Goal: Task Accomplishment & Management: Manage account settings

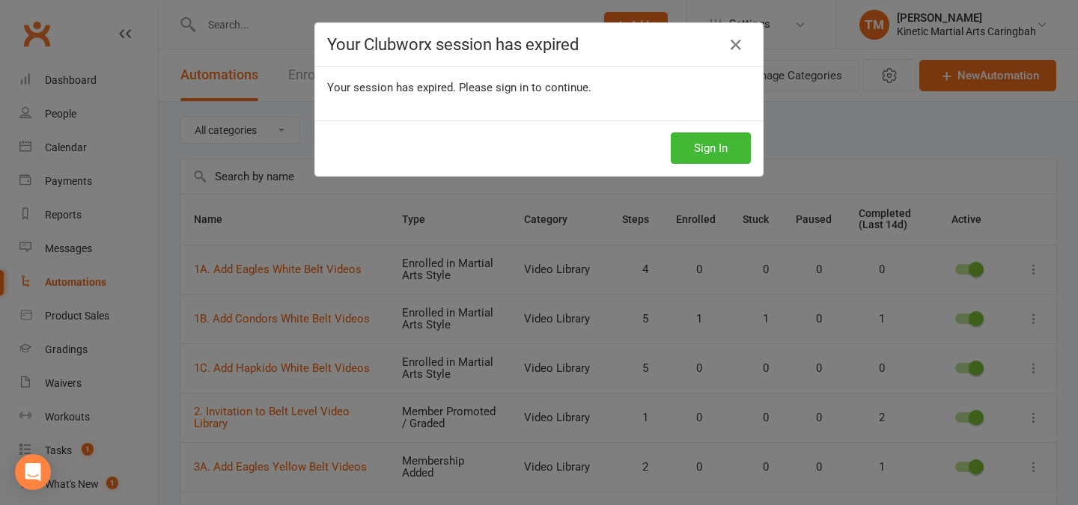
select select "100"
click at [692, 150] on button "Sign In" at bounding box center [710, 147] width 80 height 31
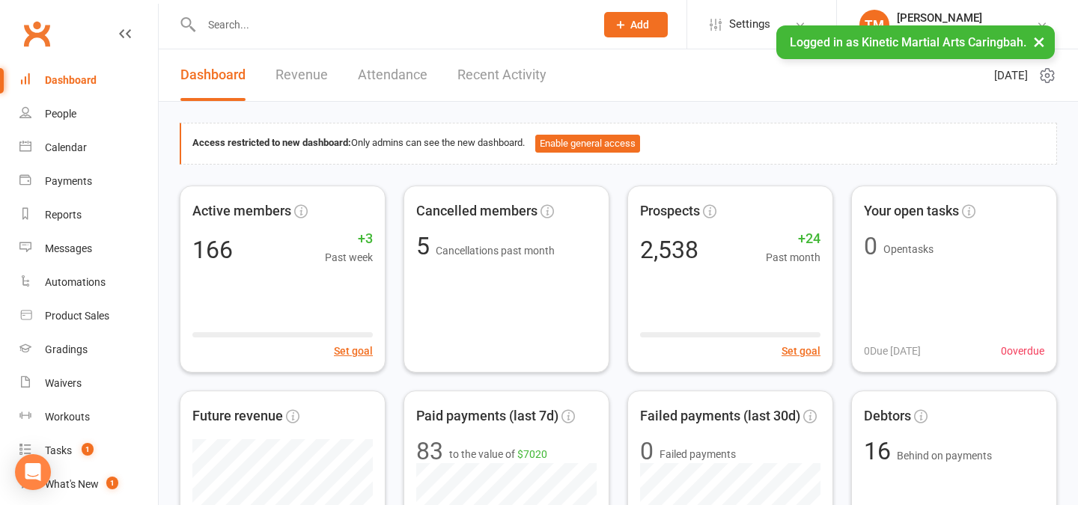
click at [257, 34] on input "text" at bounding box center [391, 24] width 388 height 21
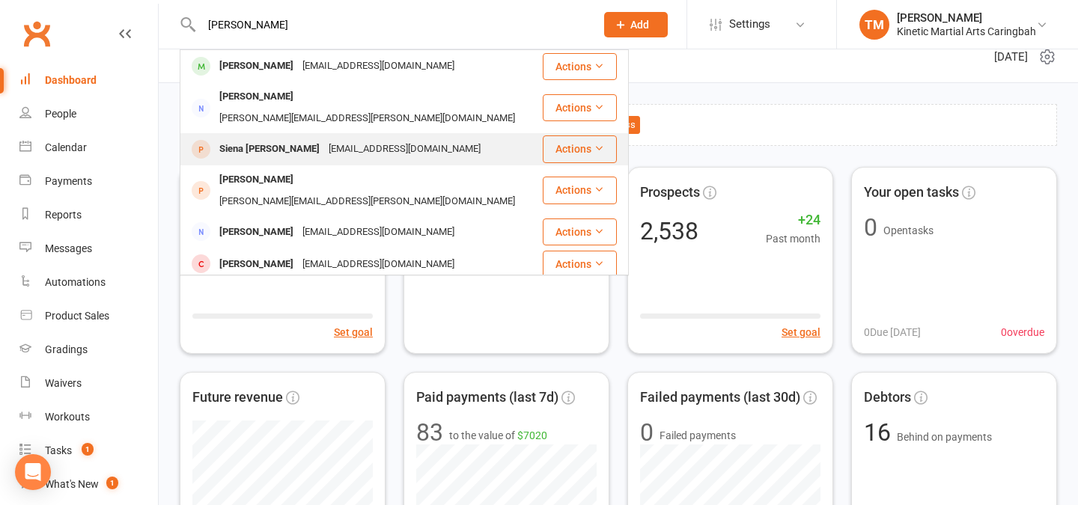
scroll to position [19, 0]
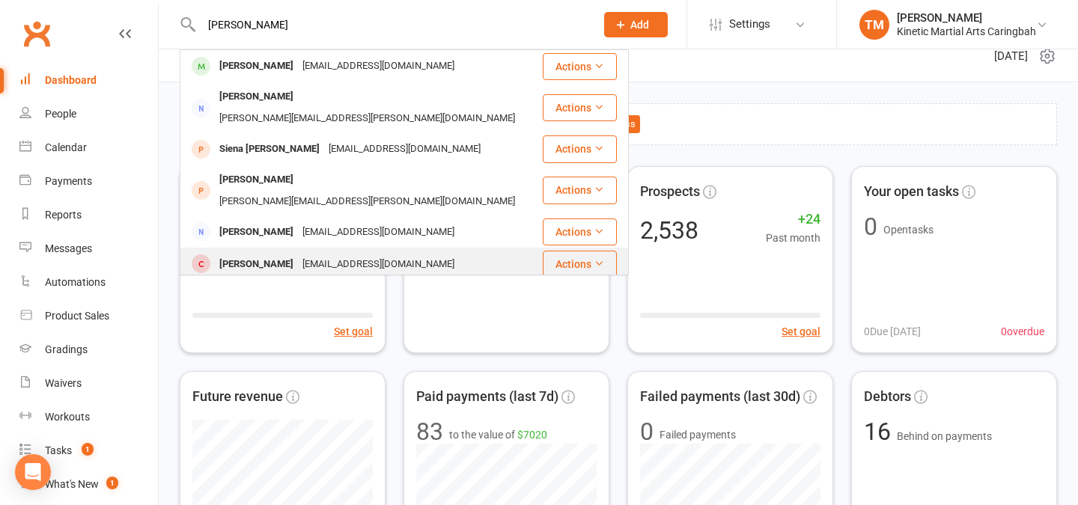
type input "[PERSON_NAME]"
click at [254, 254] on div "[PERSON_NAME]" at bounding box center [256, 265] width 83 height 22
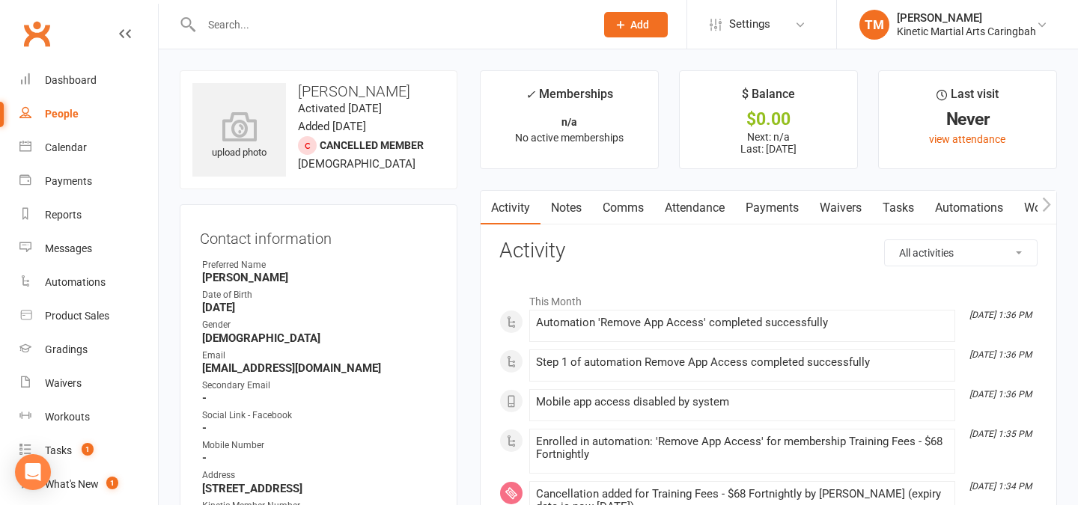
click at [783, 221] on link "Payments" at bounding box center [772, 208] width 74 height 34
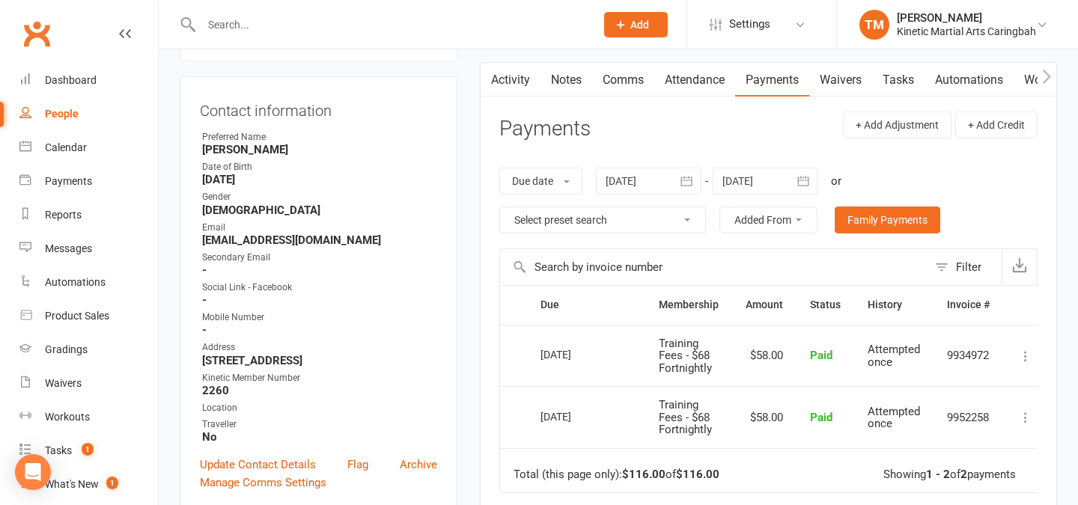
scroll to position [121, 0]
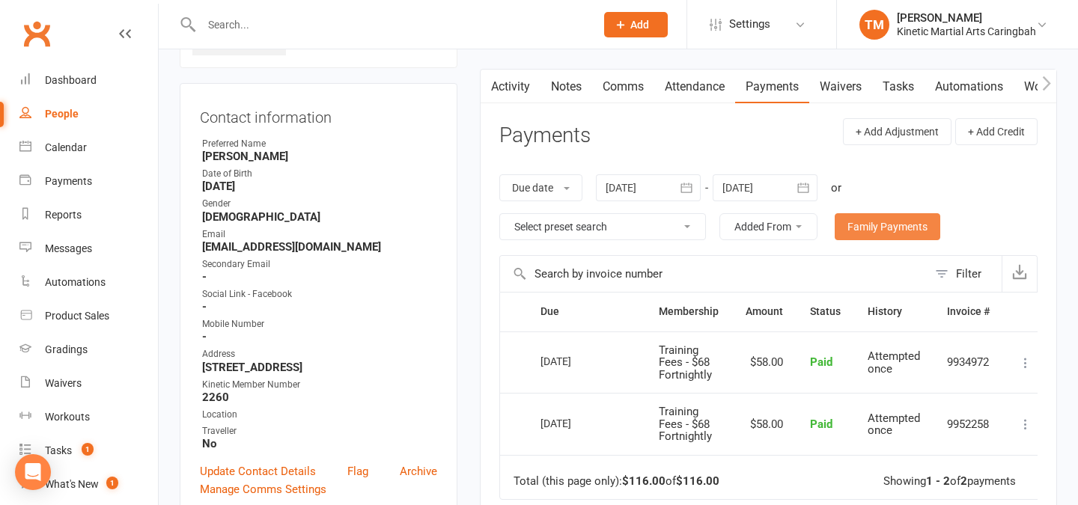
click at [866, 221] on link "Family Payments" at bounding box center [887, 226] width 106 height 27
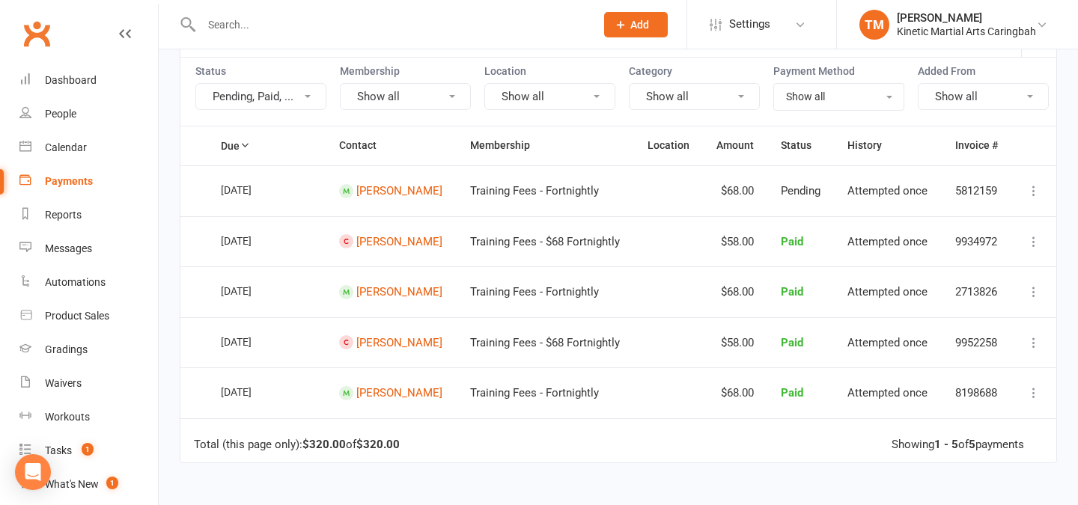
scroll to position [139, 0]
click at [1045, 20] on icon at bounding box center [1042, 25] width 12 height 12
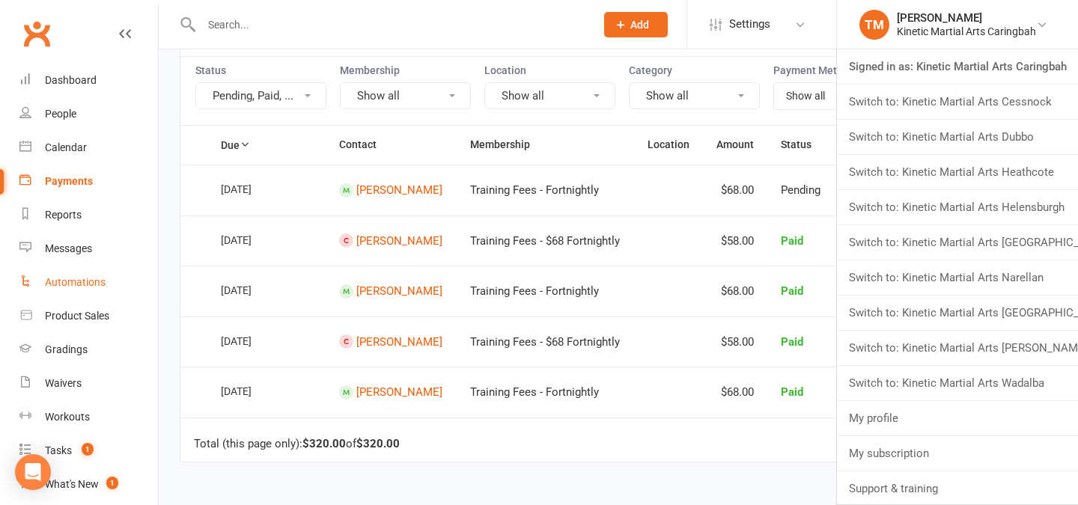
click at [90, 286] on div "Automations" at bounding box center [75, 282] width 61 height 12
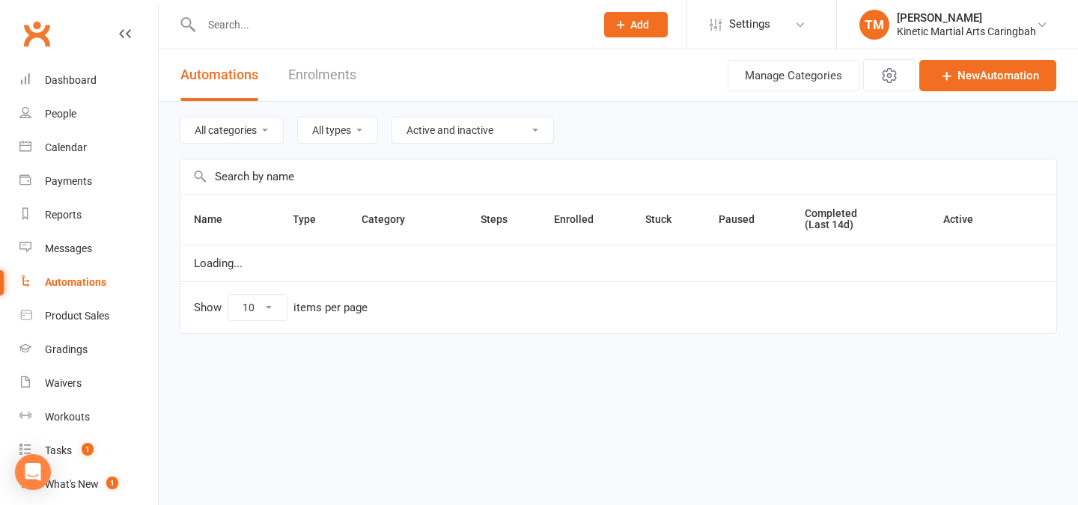
select select "100"
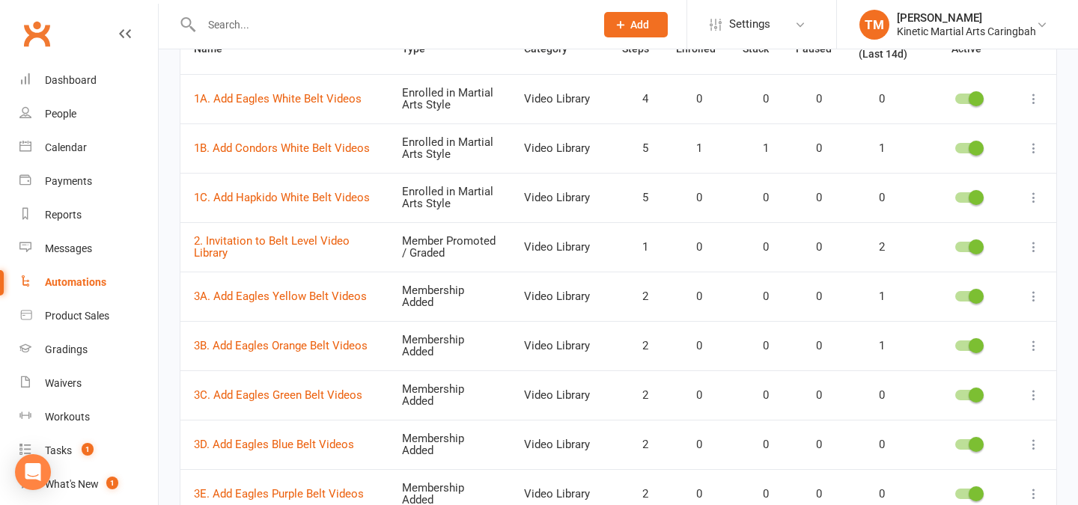
scroll to position [185, 0]
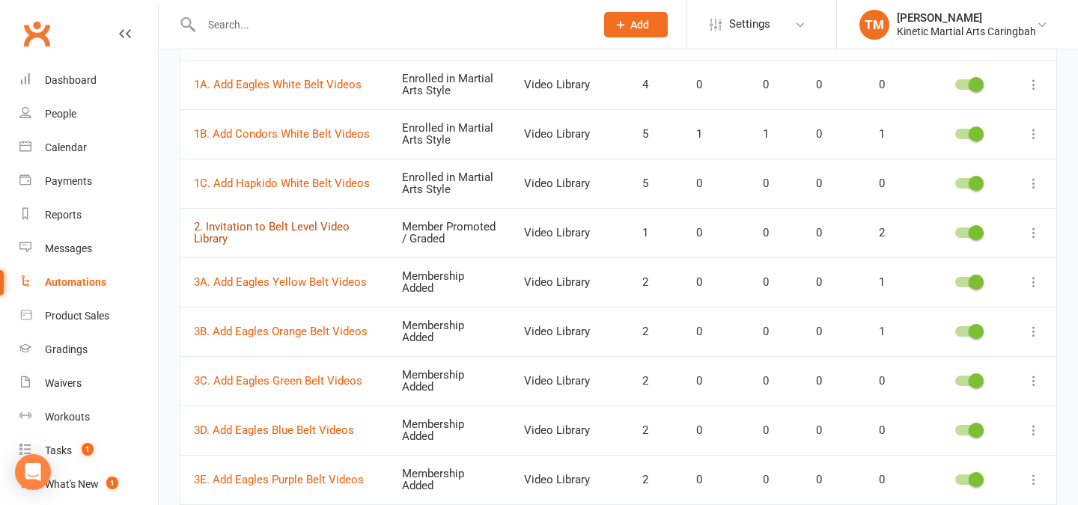
click at [274, 228] on link "2. Invitation to Belt Level Video Library" at bounding box center [272, 233] width 156 height 26
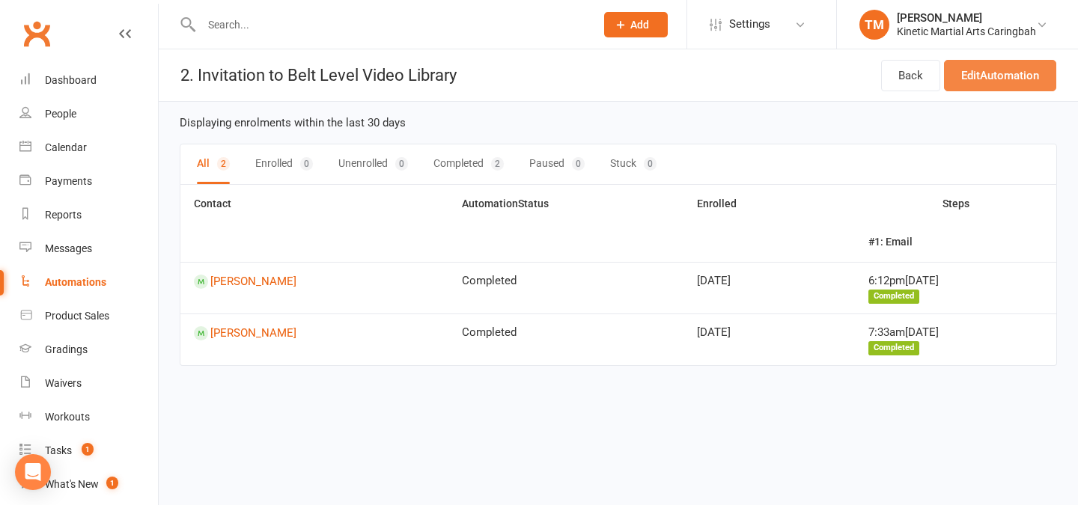
click at [997, 81] on link "Edit Automation" at bounding box center [1000, 75] width 112 height 31
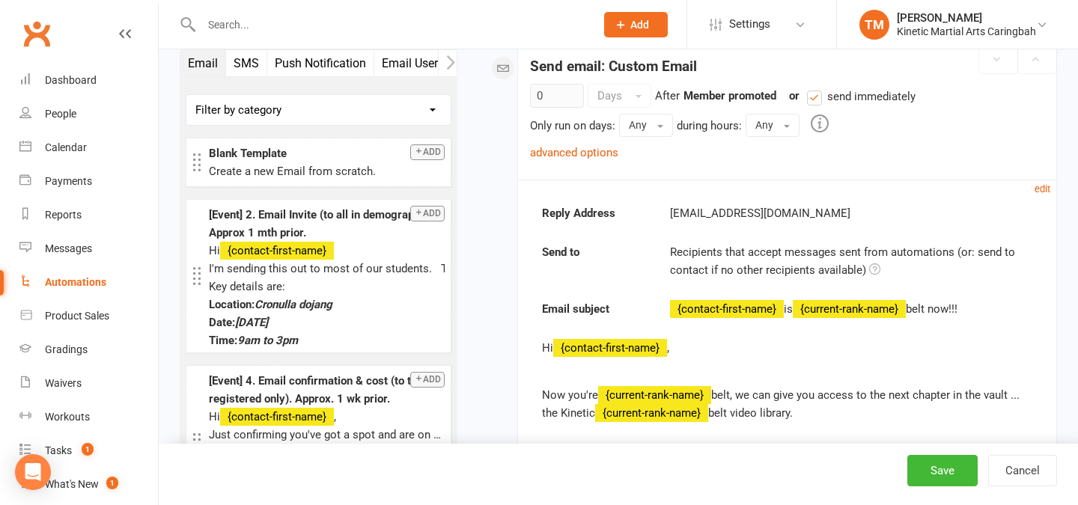
scroll to position [260, 0]
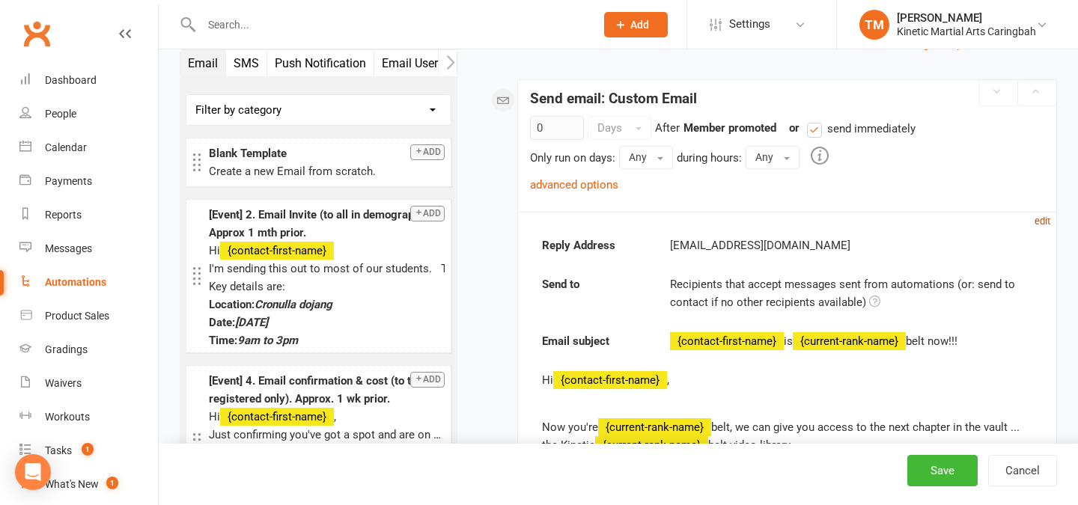
click at [1044, 218] on small "edit" at bounding box center [1042, 221] width 16 height 11
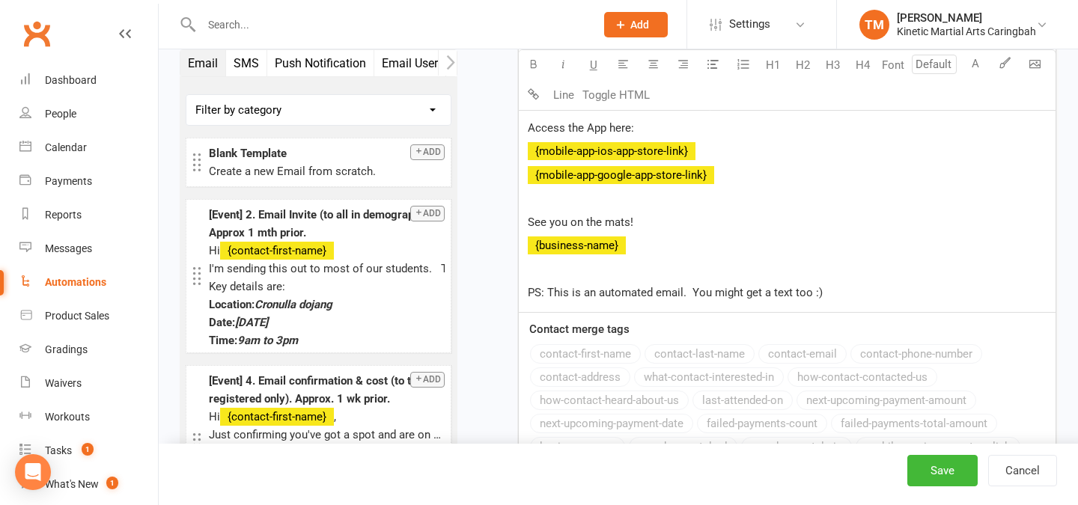
scroll to position [1107, 0]
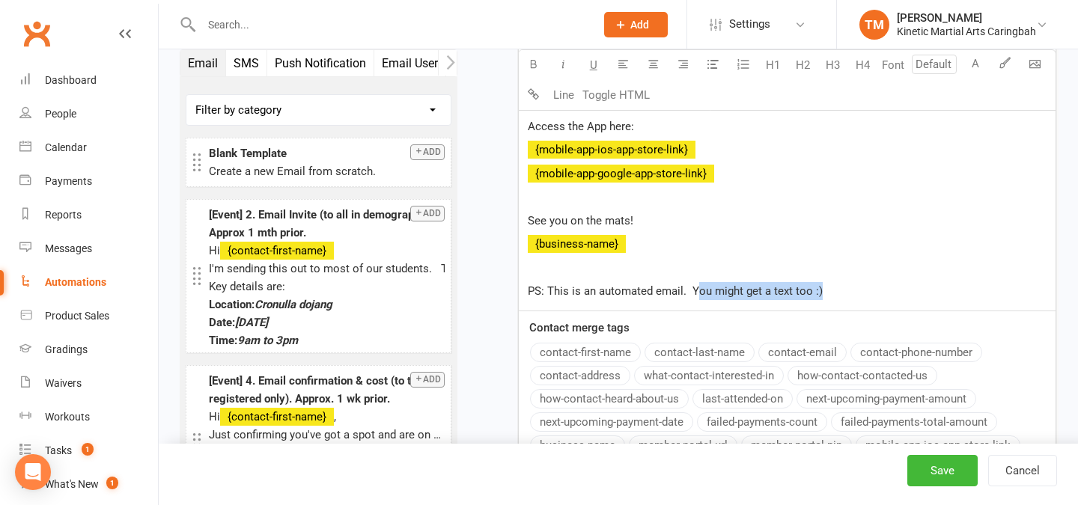
drag, startPoint x: 696, startPoint y: 287, endPoint x: 840, endPoint y: 289, distance: 143.7
click at [840, 289] on p "PS: This is an automated email. You might get a text too :)" at bounding box center [787, 291] width 519 height 18
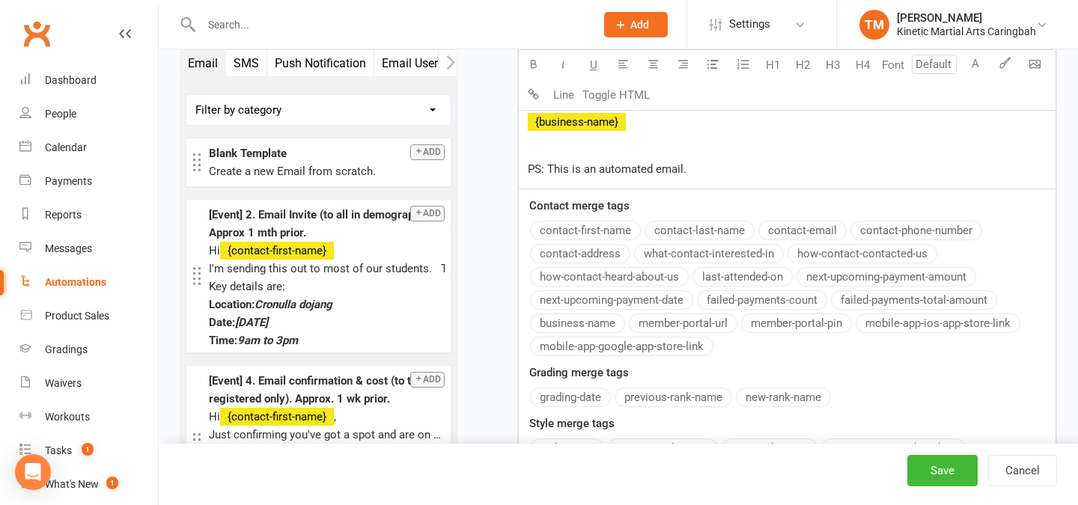
scroll to position [1286, 0]
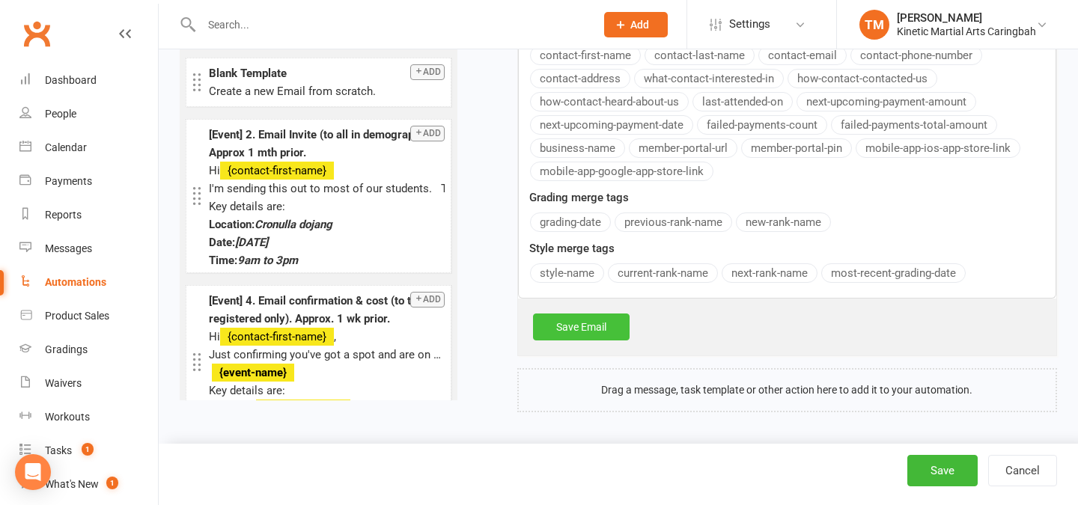
click at [608, 317] on link "Save Email" at bounding box center [581, 327] width 97 height 27
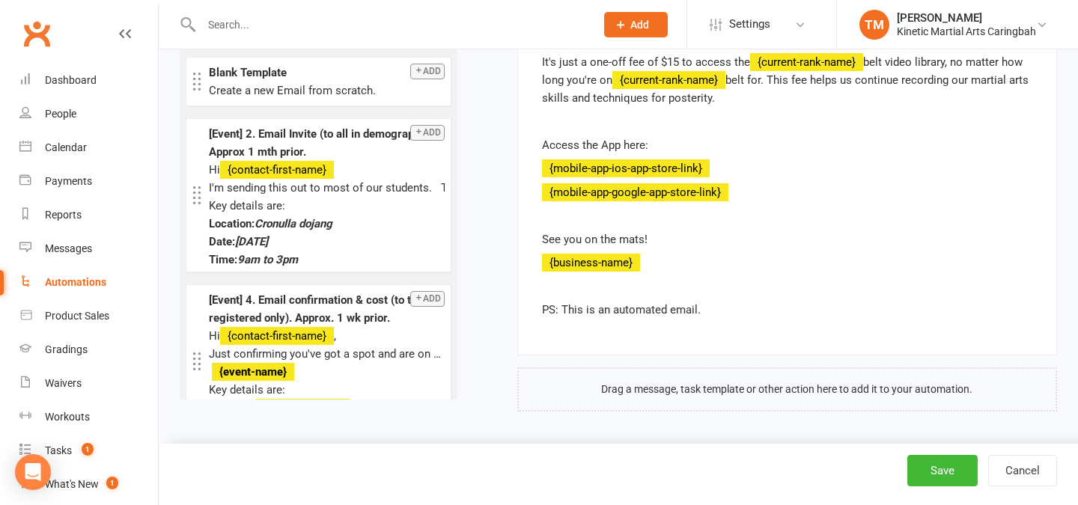
scroll to position [884, 0]
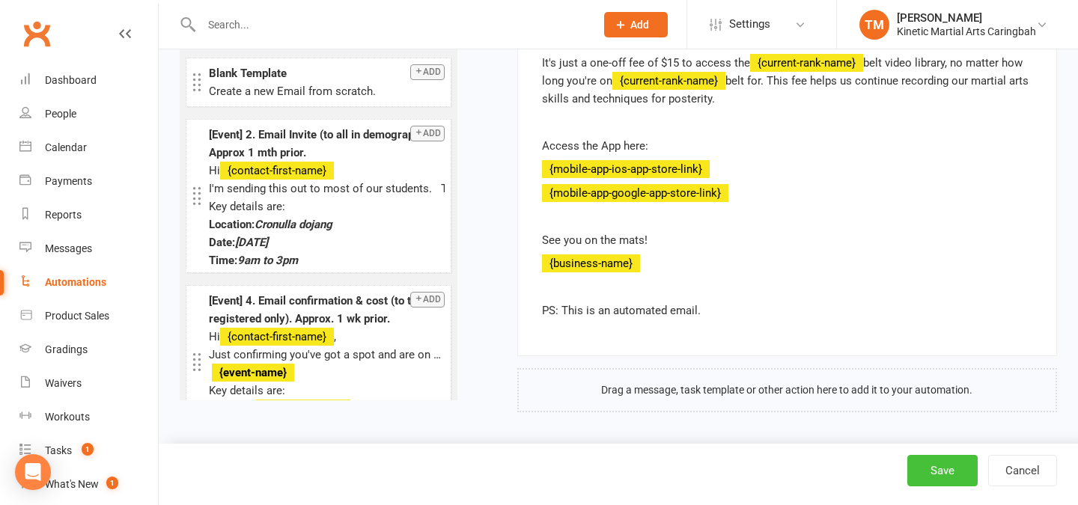
click at [929, 473] on button "Save" at bounding box center [942, 470] width 70 height 31
select select "100"
